Goal: Navigation & Orientation: Understand site structure

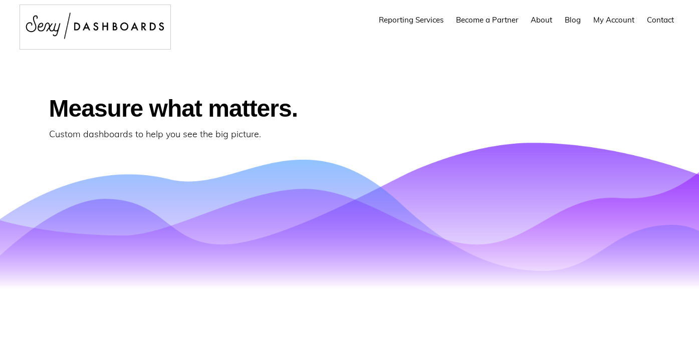
click at [118, 30] on img at bounding box center [95, 26] width 150 height 42
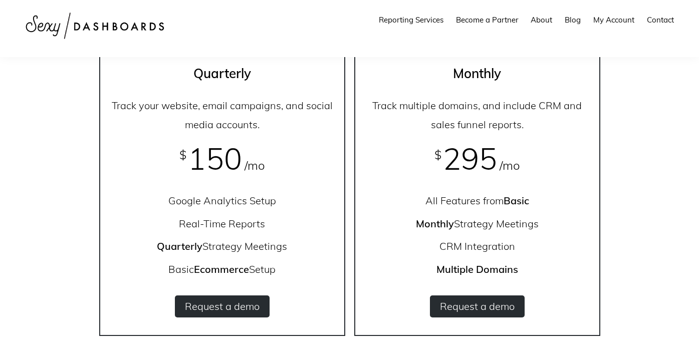
scroll to position [1070, 0]
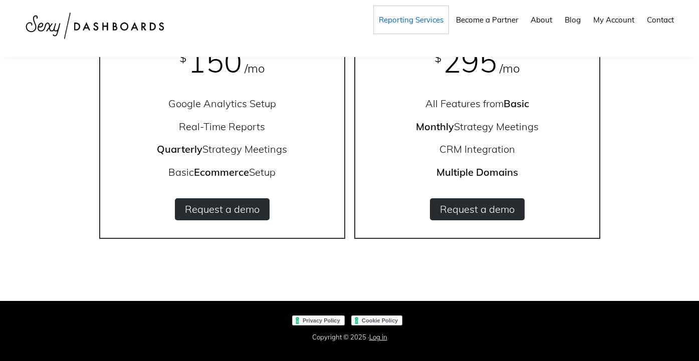
click at [400, 19] on span "Reporting Services" at bounding box center [411, 20] width 65 height 10
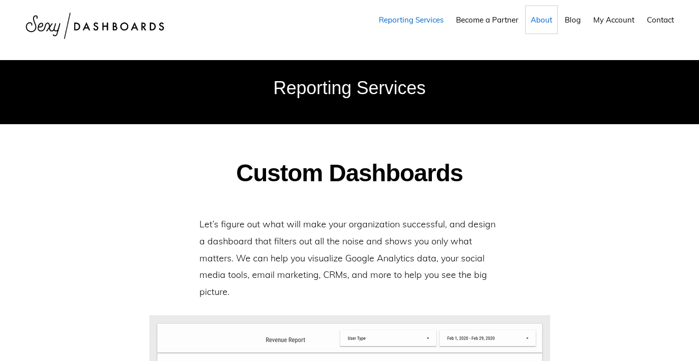
click at [542, 23] on span "About" at bounding box center [541, 20] width 22 height 10
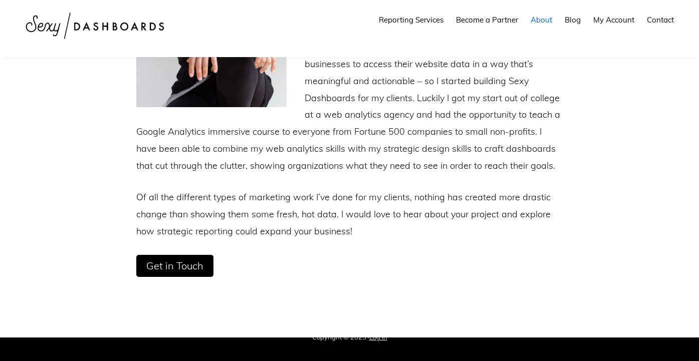
scroll to position [239, 0]
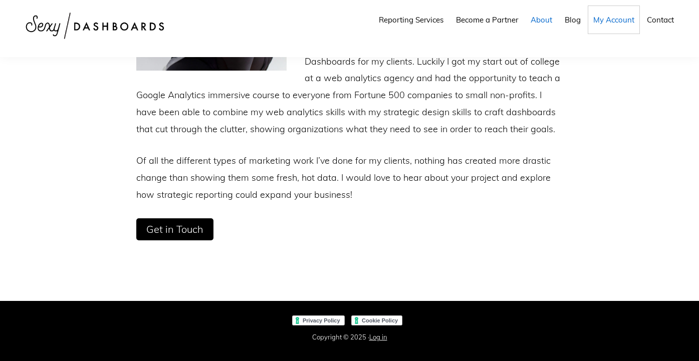
click at [626, 20] on span "My Account" at bounding box center [613, 20] width 41 height 10
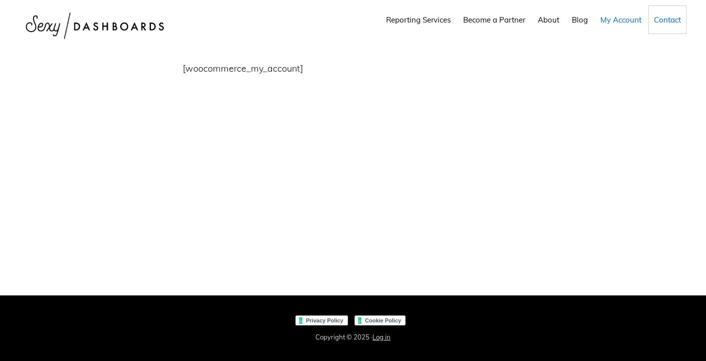
click at [663, 20] on span "Contact" at bounding box center [667, 20] width 27 height 10
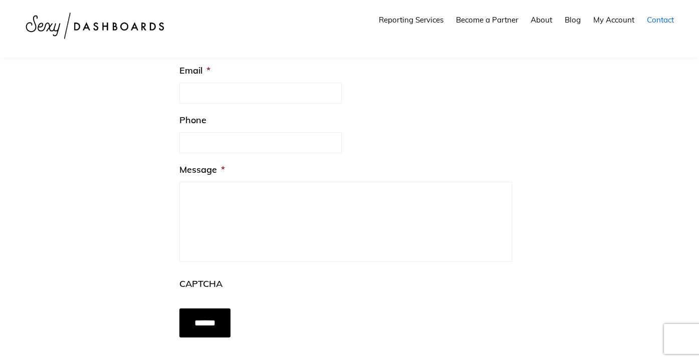
scroll to position [361, 0]
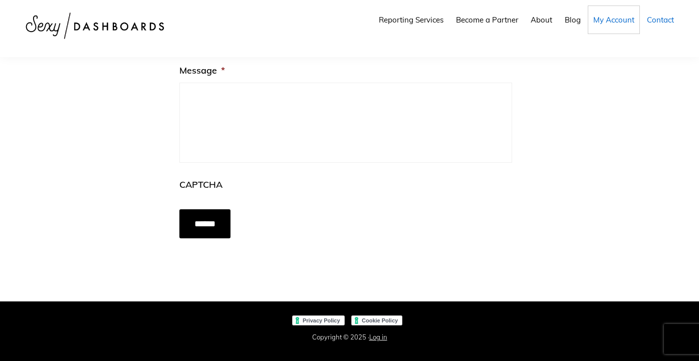
click at [606, 23] on span "My Account" at bounding box center [613, 20] width 41 height 10
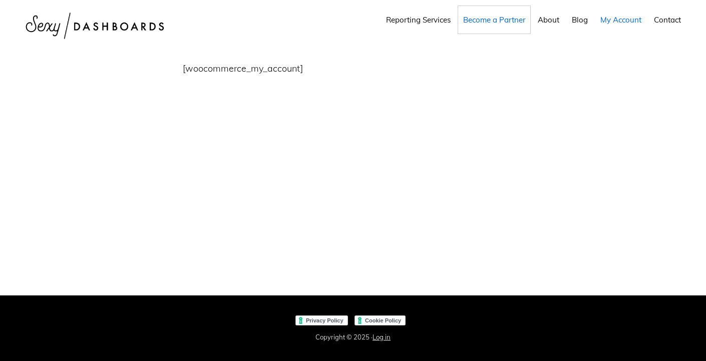
click at [497, 21] on span "Become a Partner" at bounding box center [494, 20] width 62 height 10
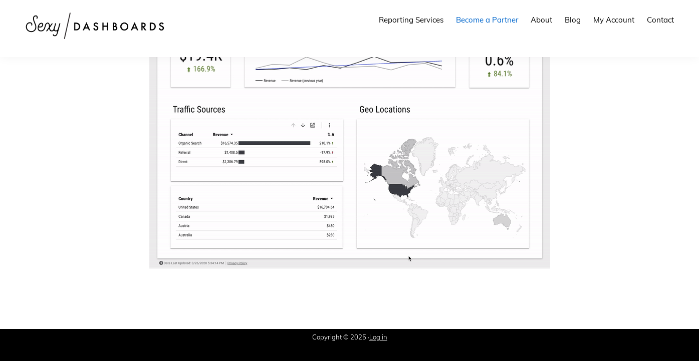
scroll to position [860, 0]
